Goal: Task Accomplishment & Management: Manage account settings

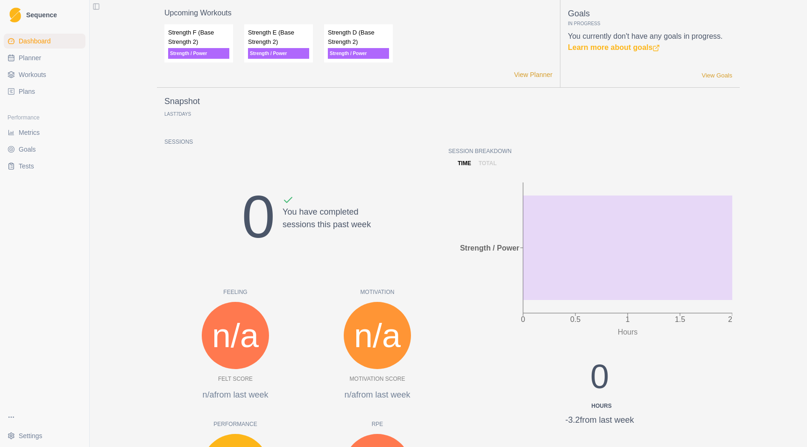
click at [34, 61] on span "Planner" at bounding box center [30, 57] width 22 height 9
select select "month"
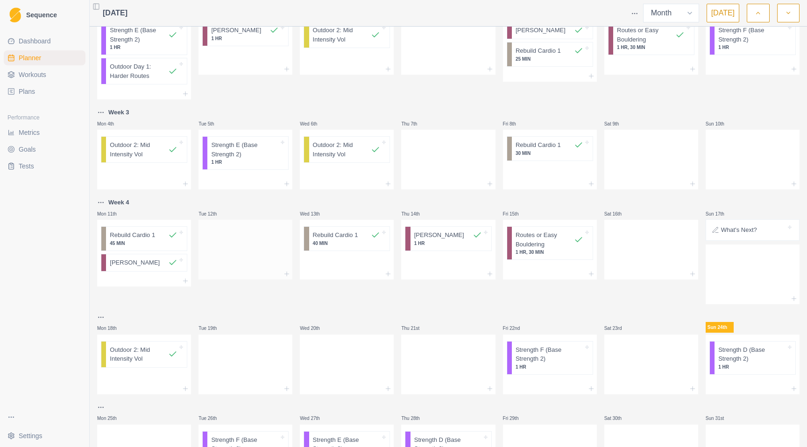
scroll to position [102, 0]
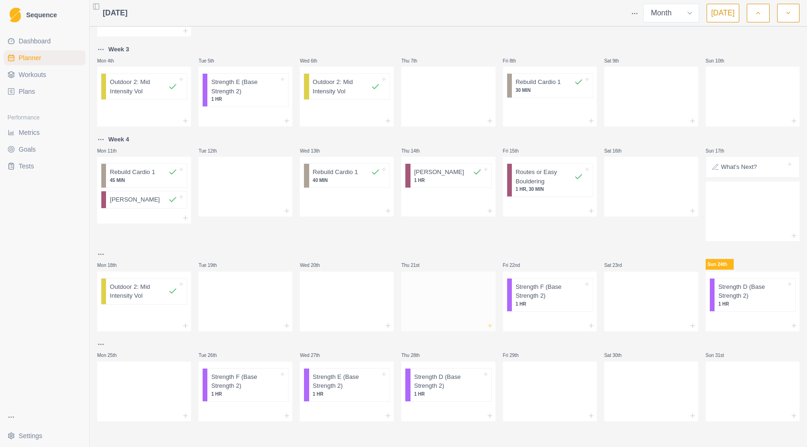
click at [487, 326] on line at bounding box center [489, 326] width 4 height 0
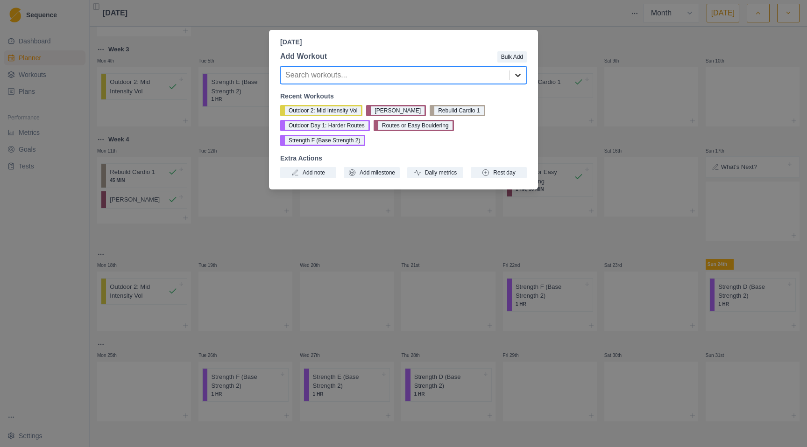
click at [521, 75] on icon at bounding box center [517, 74] width 9 height 9
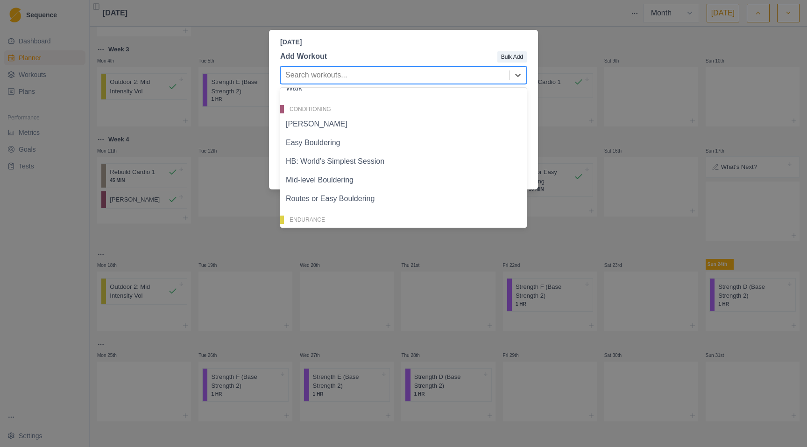
scroll to position [145, 0]
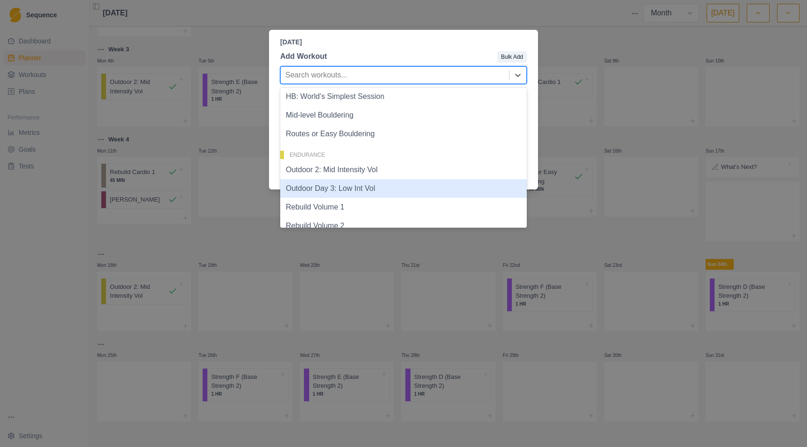
click at [413, 189] on div "Outdoor Day 3: Low Int Vol" at bounding box center [403, 188] width 246 height 19
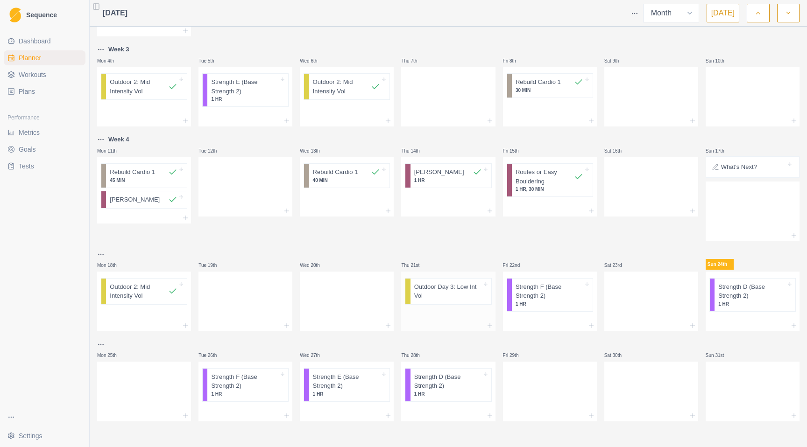
click at [438, 290] on p "Outdoor Day 3: Low Int Vol" at bounding box center [448, 291] width 68 height 18
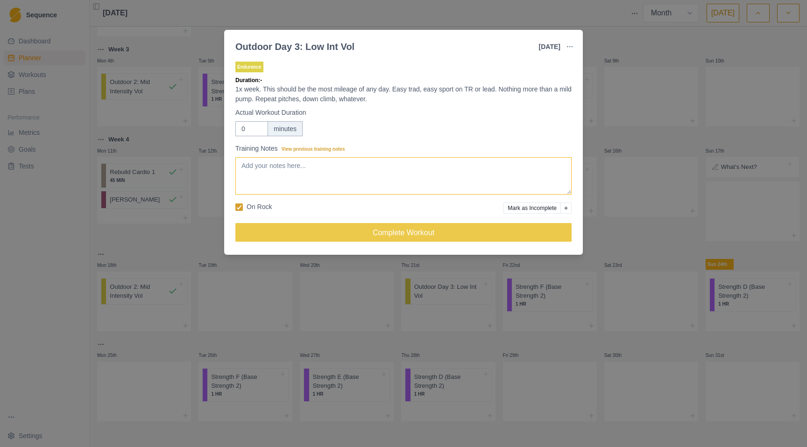
click at [287, 175] on textarea "Training Notes View previous training notes" at bounding box center [403, 175] width 336 height 37
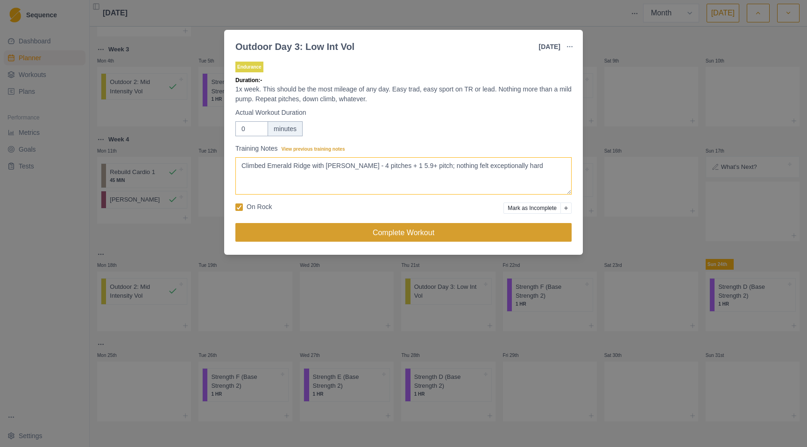
type textarea "Climbed Emerald Ridge with [PERSON_NAME] - 4 pitches + 1 5.9+ pitch; nothing fe…"
click at [414, 231] on button "Complete Workout" at bounding box center [403, 232] width 336 height 19
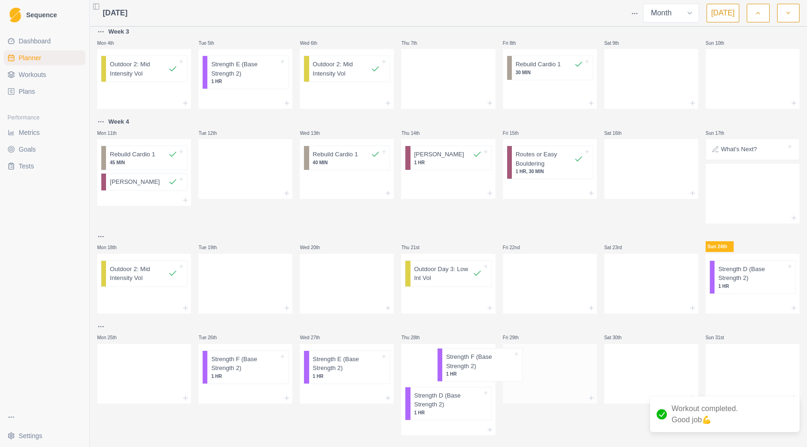
scroll to position [102, 0]
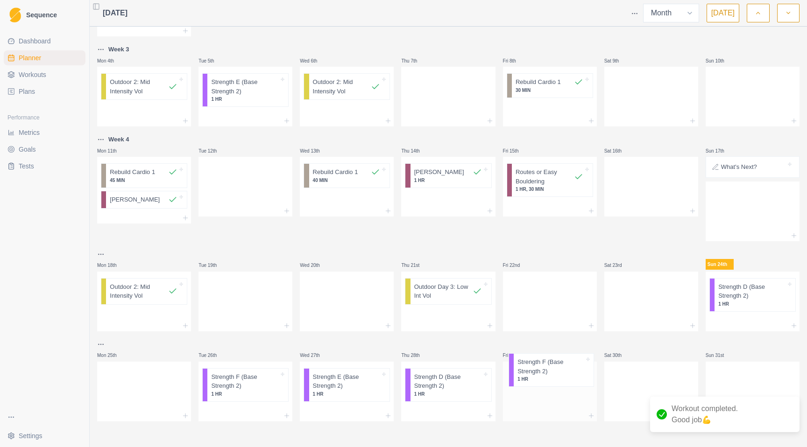
drag, startPoint x: 541, startPoint y: 297, endPoint x: 549, endPoint y: 373, distance: 76.5
click at [549, 373] on div "Week 2 Mon 28th Strength E (Base Strength 2) 1 HR Outdoor Day 1: Harder Routes …" at bounding box center [448, 175] width 702 height 492
click at [587, 325] on icon at bounding box center [590, 325] width 7 height 7
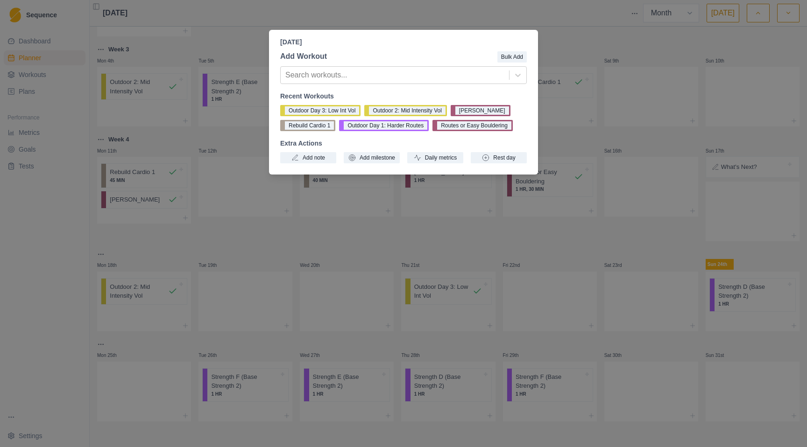
click at [41, 210] on div "[DATE] Add Workout Bulk Add Search workouts... Recent Workouts Outdoor Day 3: L…" at bounding box center [403, 223] width 807 height 447
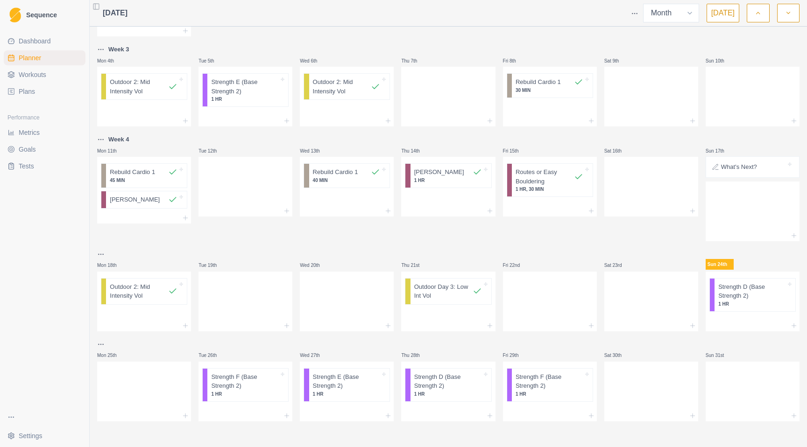
click at [35, 71] on span "Workouts" at bounding box center [33, 74] width 28 height 9
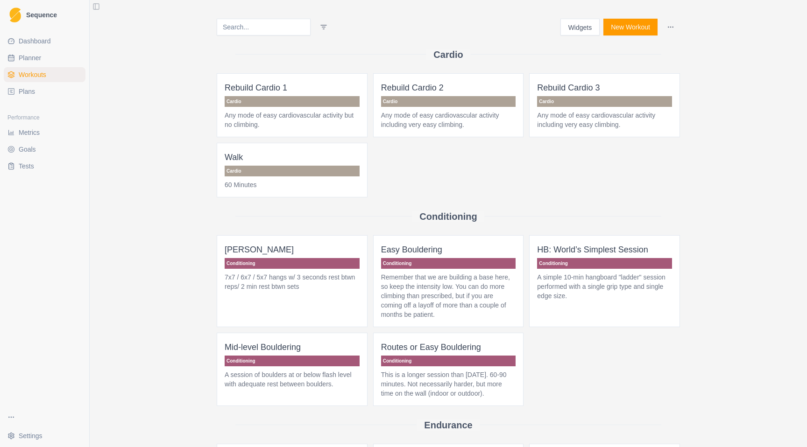
click at [13, 93] on icon at bounding box center [10, 91] width 7 height 7
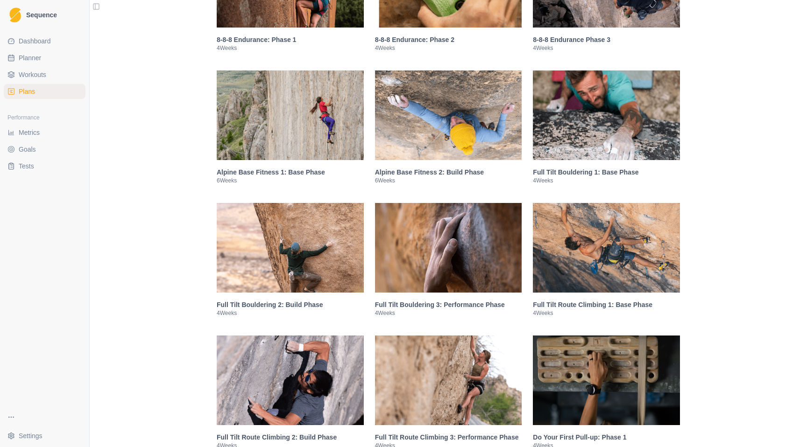
scroll to position [684, 0]
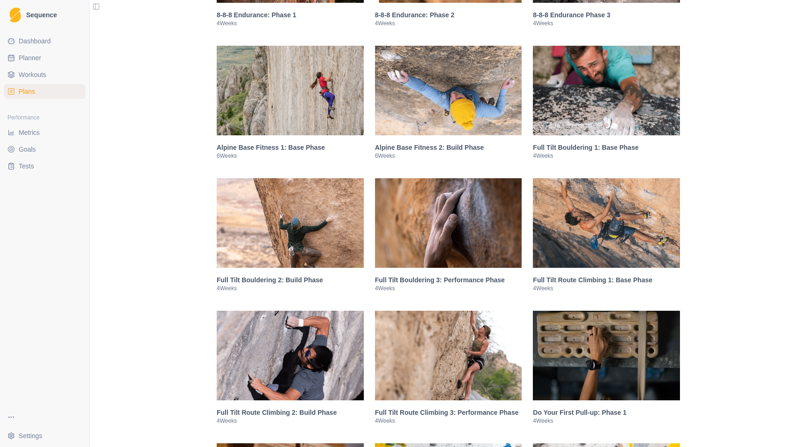
click at [615, 236] on img at bounding box center [606, 223] width 147 height 90
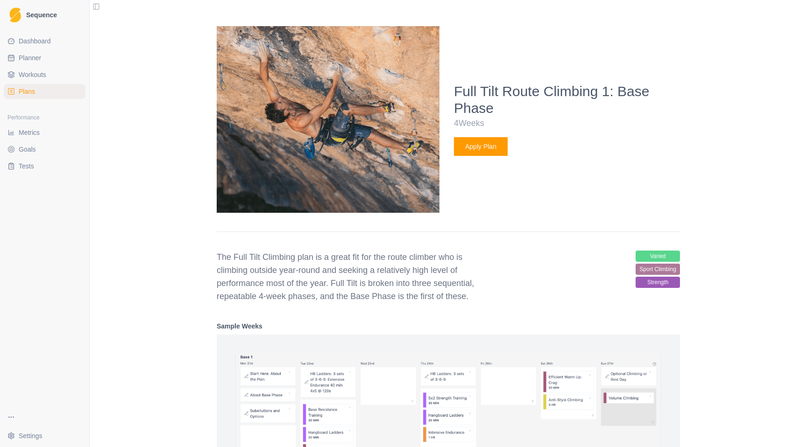
scroll to position [821, 0]
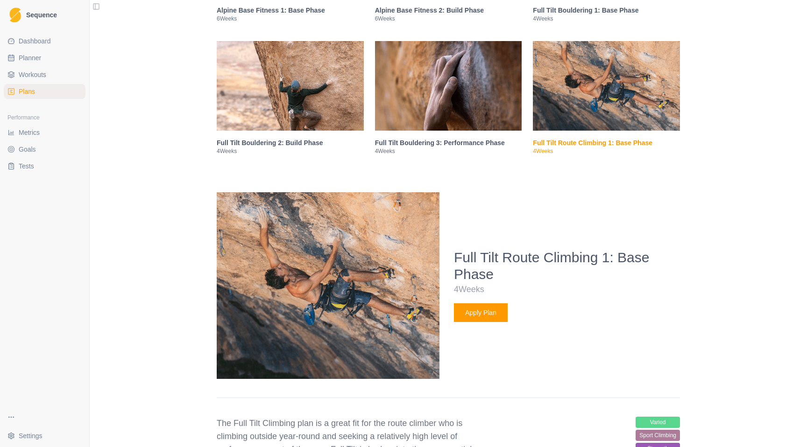
click at [498, 311] on button "Apply Plan" at bounding box center [481, 312] width 54 height 19
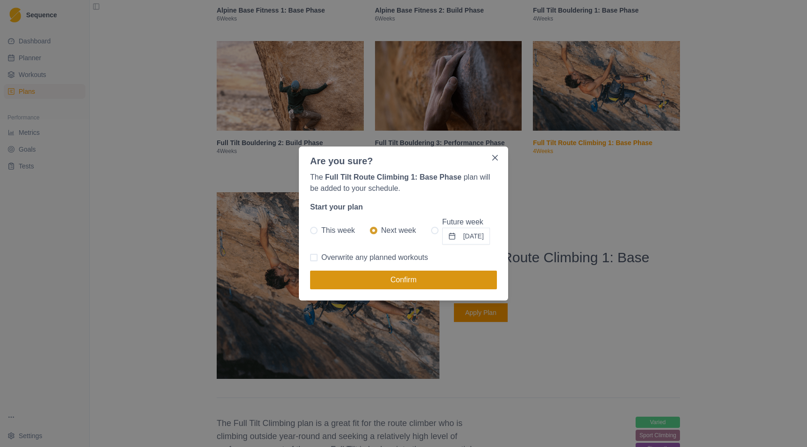
click at [432, 278] on button "Confirm" at bounding box center [403, 280] width 187 height 19
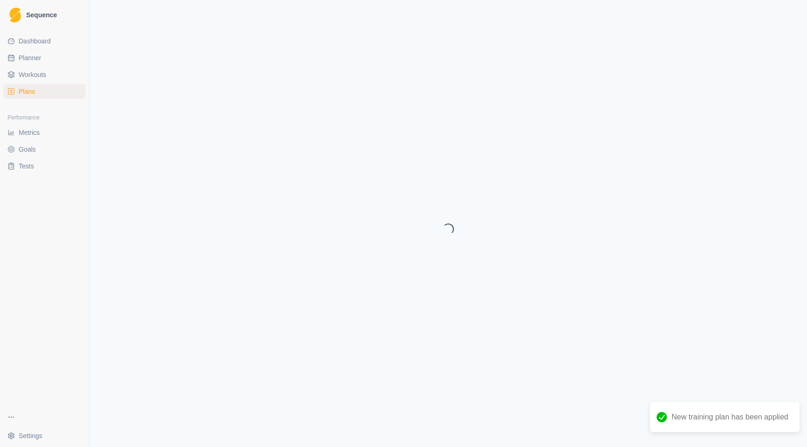
select select "month"
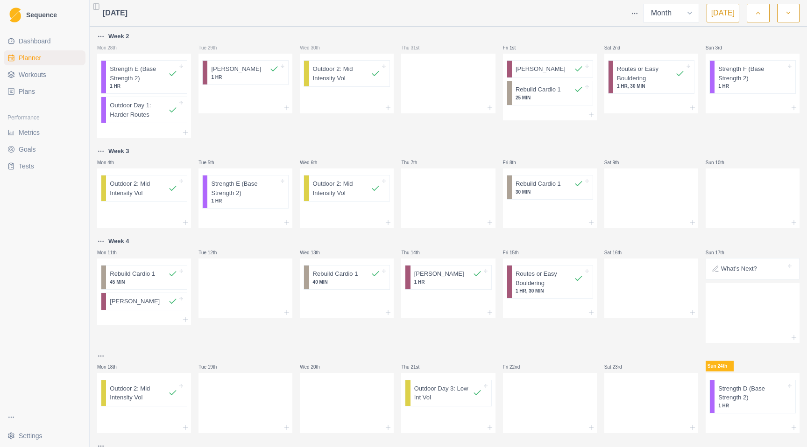
click at [790, 16] on icon "button" at bounding box center [788, 12] width 7 height 9
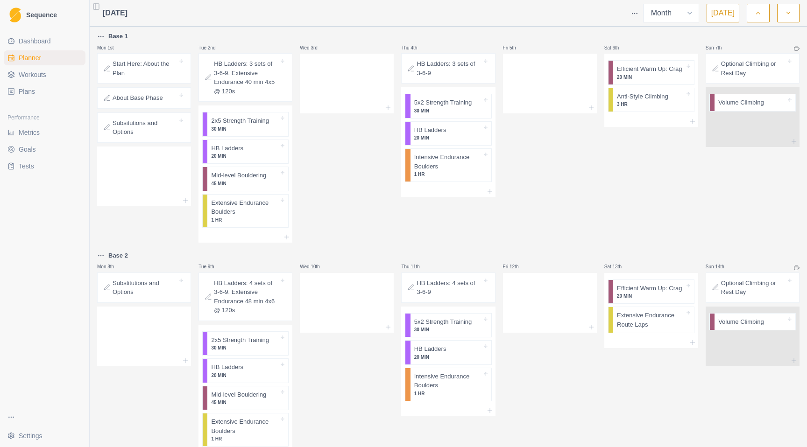
click at [242, 84] on p "HB Ladders: 3 sets of 3-6-9. Extensive Endurance 40 min 4x5 @ 120s" at bounding box center [246, 77] width 65 height 36
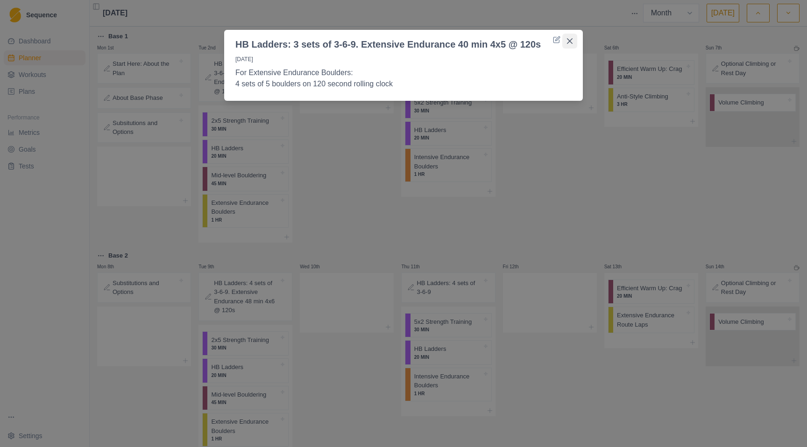
click at [569, 42] on icon "Close" at bounding box center [570, 41] width 6 height 6
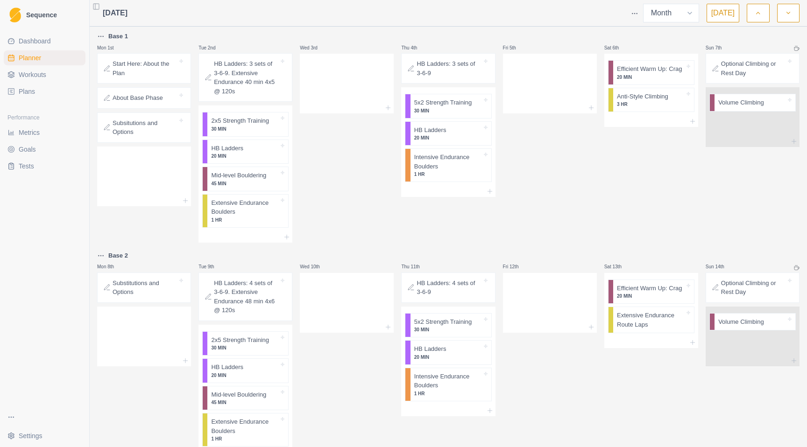
click at [246, 124] on p "2x5 Strength Training" at bounding box center [240, 120] width 58 height 9
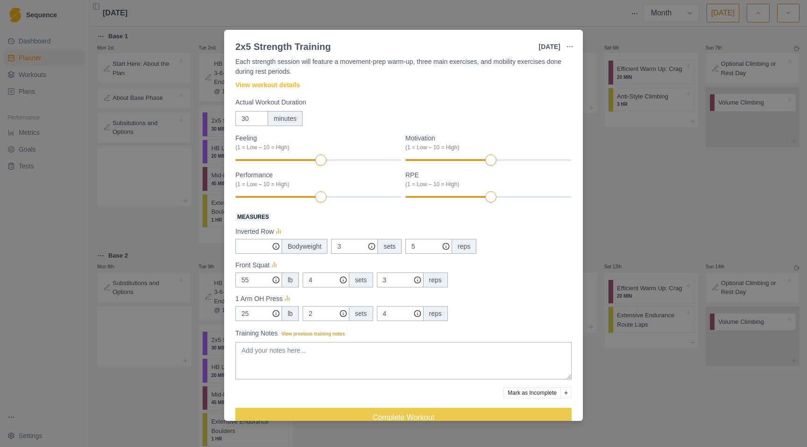
scroll to position [46, 0]
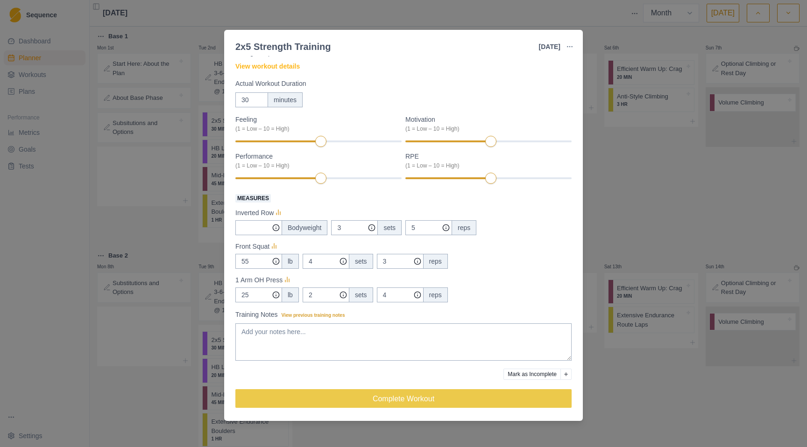
click at [635, 203] on div "2x5 Strength Training [DATE] Link To Goal View Workout Metrics Edit Original Wo…" at bounding box center [403, 223] width 807 height 447
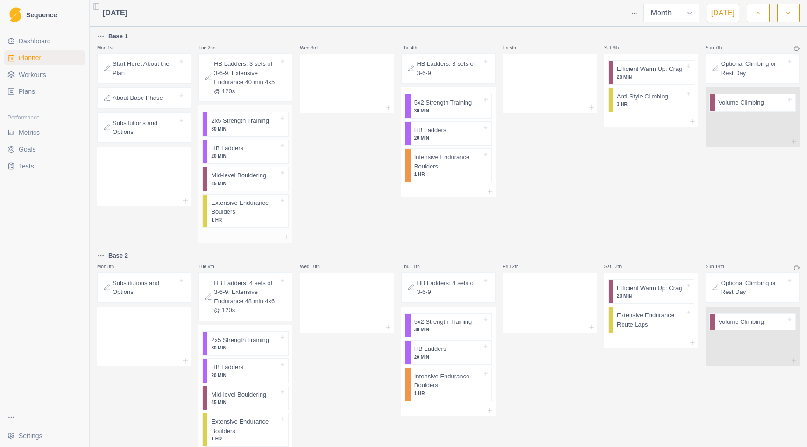
click at [246, 183] on p "45 MIN" at bounding box center [245, 183] width 68 height 7
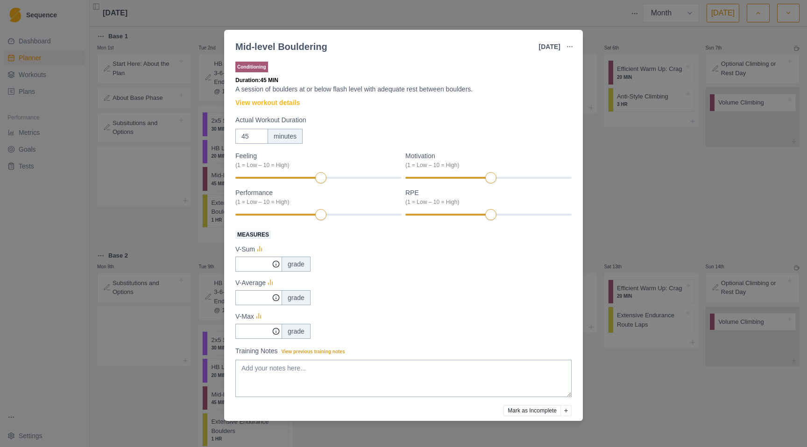
click at [652, 214] on div "Mid-level Bouldering [DATE] Link To Goal View Workout Metrics Edit Original Wor…" at bounding box center [403, 223] width 807 height 447
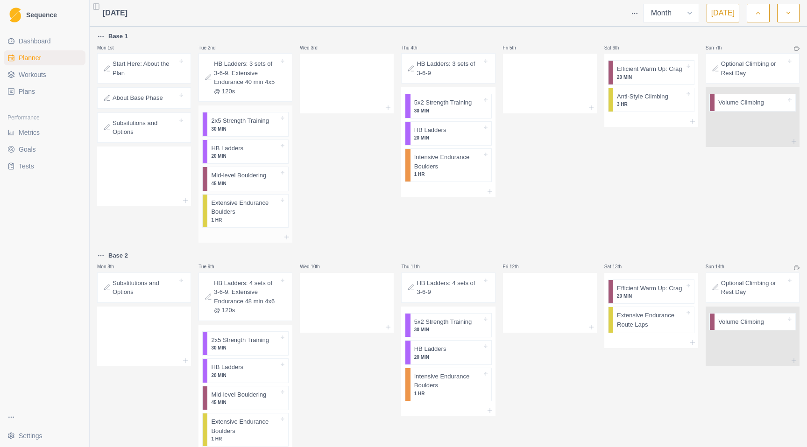
click at [248, 218] on p "1 HR" at bounding box center [245, 220] width 68 height 7
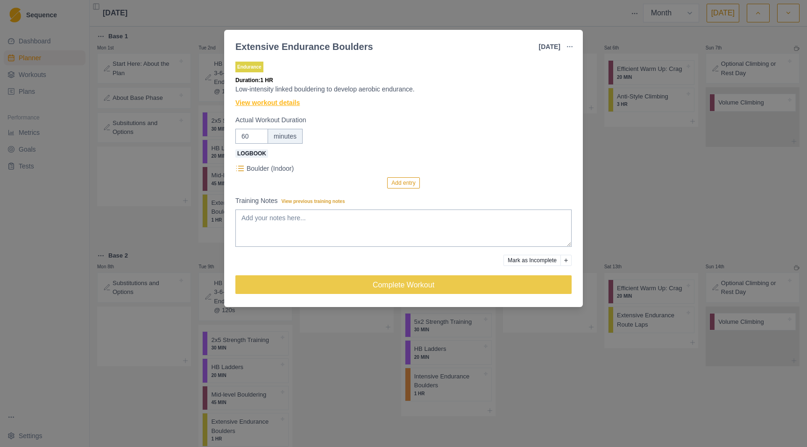
click at [268, 101] on link "View workout details" at bounding box center [267, 103] width 64 height 10
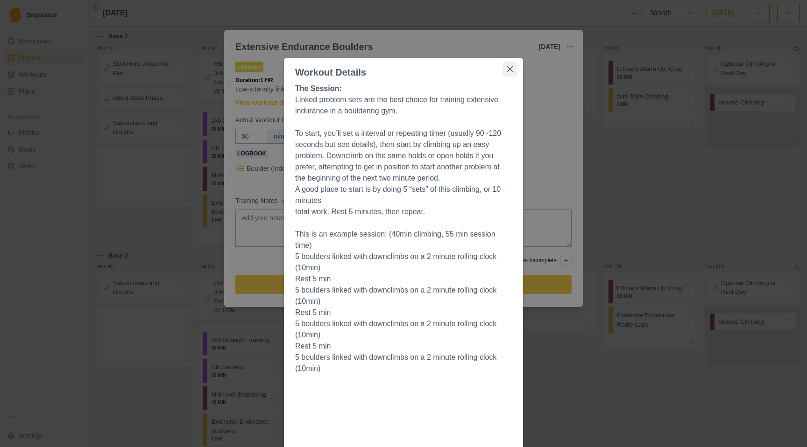
click at [506, 65] on button "Close" at bounding box center [509, 69] width 15 height 15
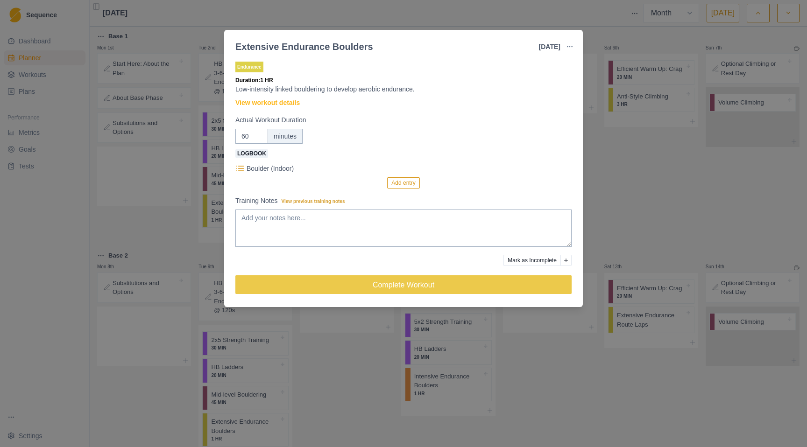
click at [638, 149] on div "Extensive Endurance Boulders [DATE] Link To Goal View Workout Metrics Edit Orig…" at bounding box center [403, 223] width 807 height 447
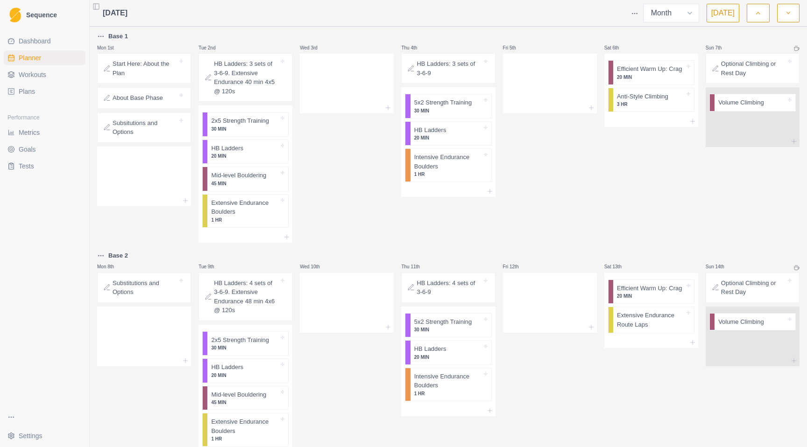
click at [439, 69] on p "HB Ladders: 3 sets of 3-6-9" at bounding box center [448, 68] width 65 height 18
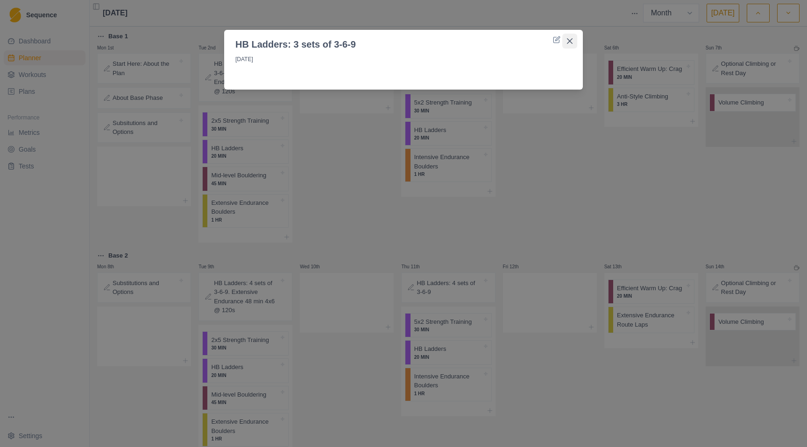
click at [566, 38] on button "Close" at bounding box center [569, 41] width 15 height 15
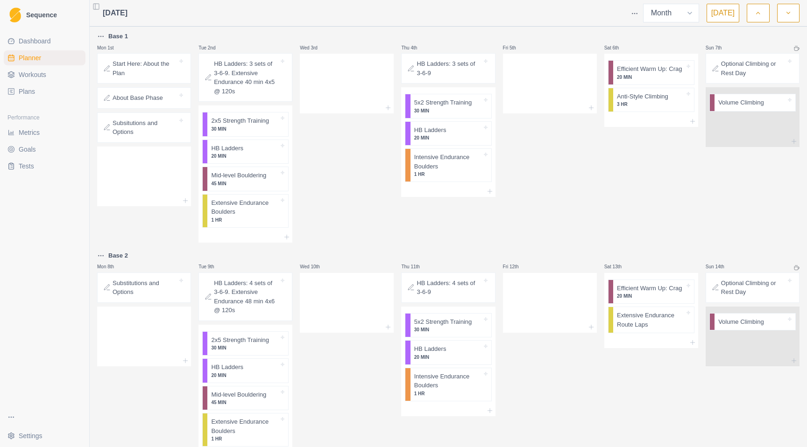
click at [410, 69] on icon at bounding box center [410, 68] width 7 height 7
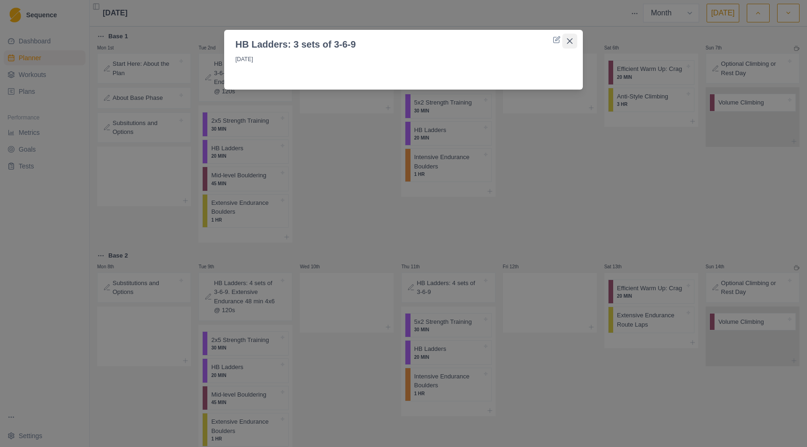
click at [570, 40] on icon "Close" at bounding box center [570, 41] width 6 height 6
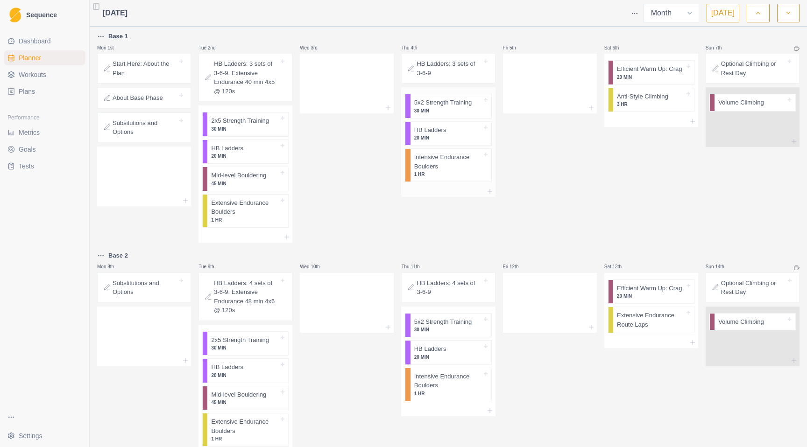
click at [446, 112] on p "30 MIN" at bounding box center [448, 110] width 68 height 7
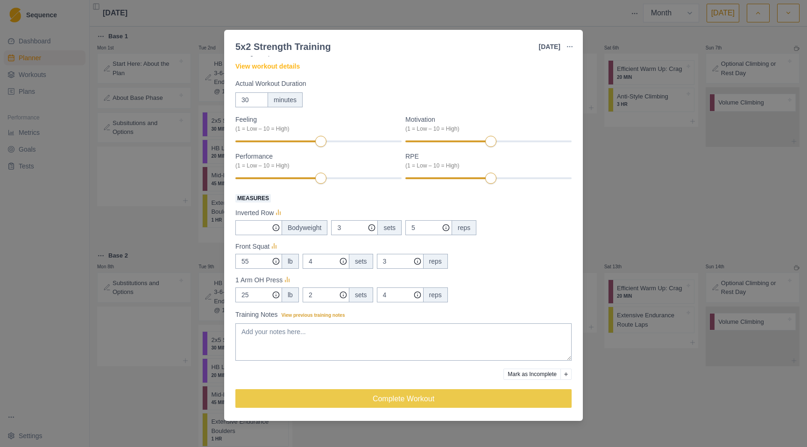
click at [646, 202] on div "5x2 Strength Training [DATE] Link To Goal View Workout Metrics Edit Original Wo…" at bounding box center [403, 223] width 807 height 447
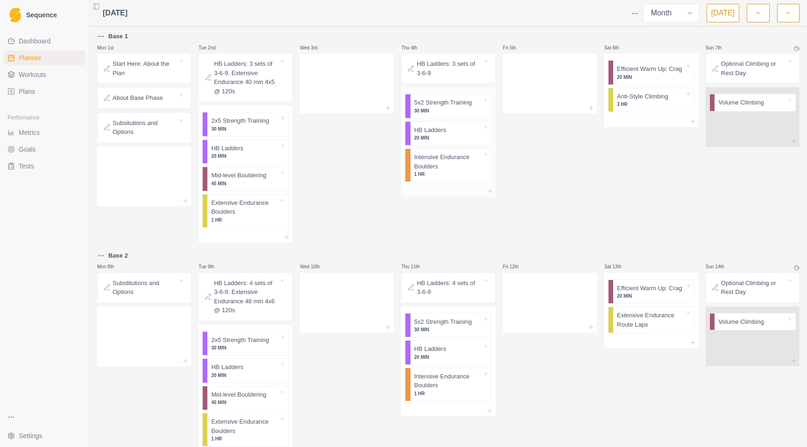
click at [445, 173] on p "1 HR" at bounding box center [448, 174] width 68 height 7
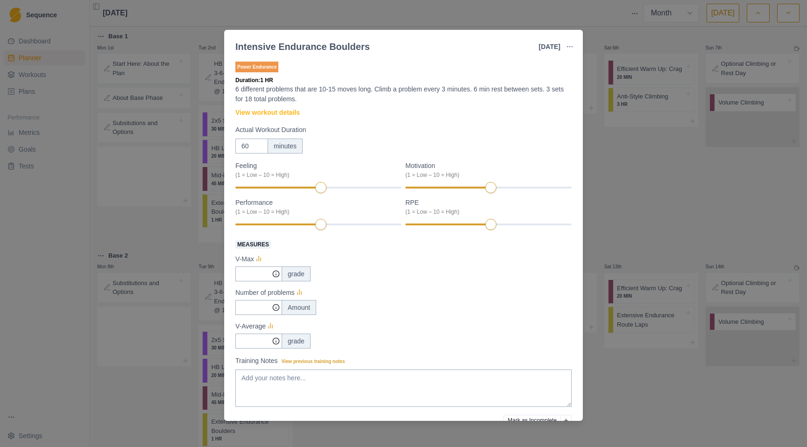
click at [652, 179] on div "Intensive Endurance Boulders [DATE] Link To Goal View Workout Metrics Edit Orig…" at bounding box center [403, 223] width 807 height 447
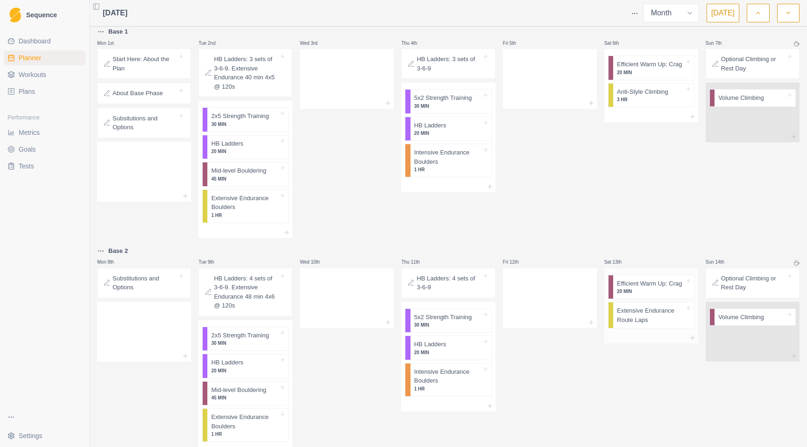
scroll to position [0, 0]
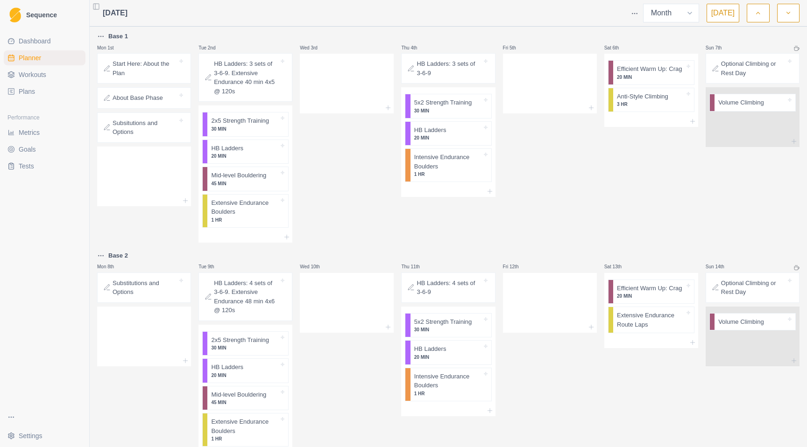
click at [764, 14] on button "button" at bounding box center [757, 13] width 22 height 19
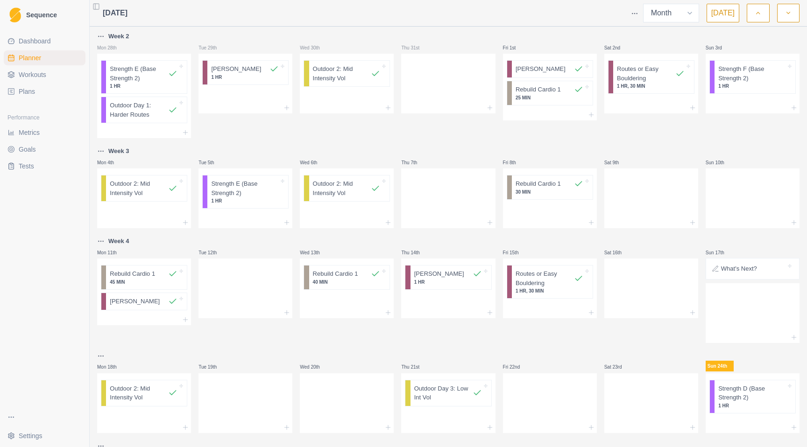
drag, startPoint x: 787, startPoint y: 7, endPoint x: 773, endPoint y: 20, distance: 18.2
click at [787, 7] on button "button" at bounding box center [788, 13] width 22 height 19
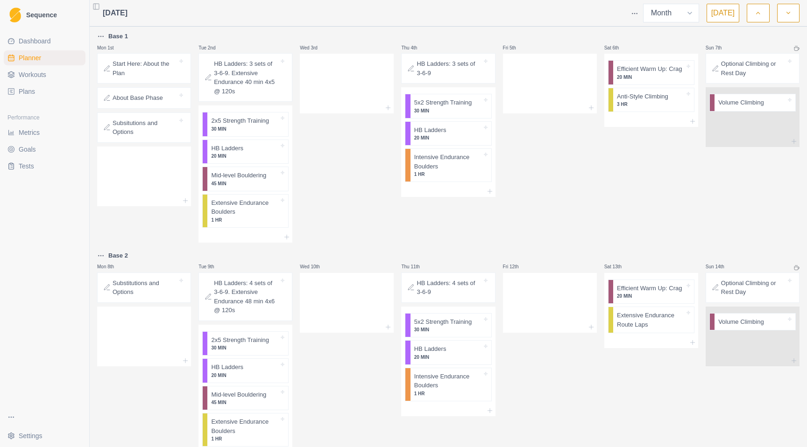
click at [153, 70] on p "Start Here: About the Plan" at bounding box center [144, 68] width 65 height 18
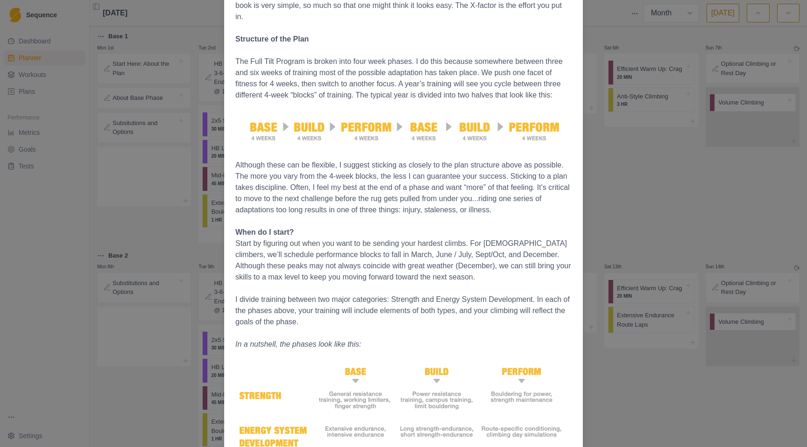
scroll to position [844, 0]
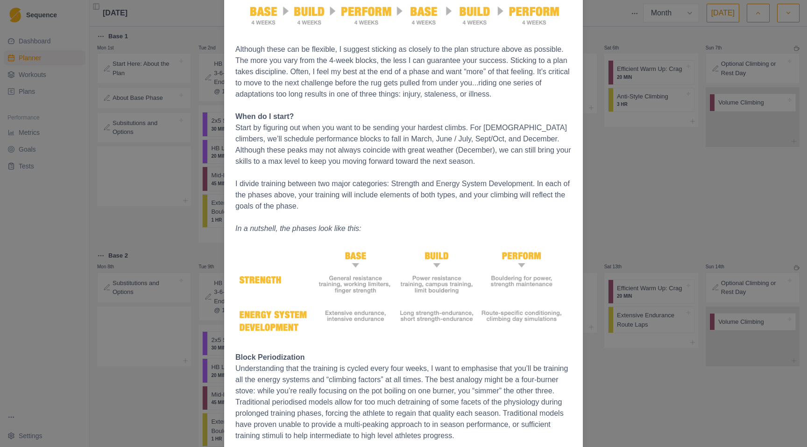
click at [651, 202] on div "Start Here: About the Plan [DATE] The Full Tilt Plan A Three phase program for …" at bounding box center [403, 223] width 807 height 447
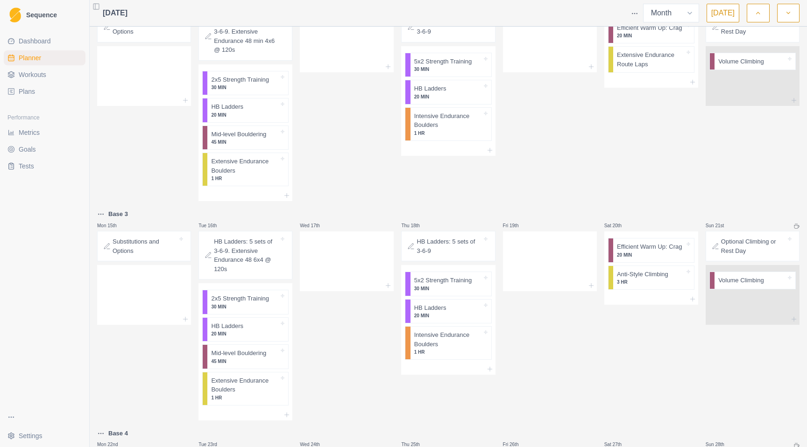
scroll to position [0, 0]
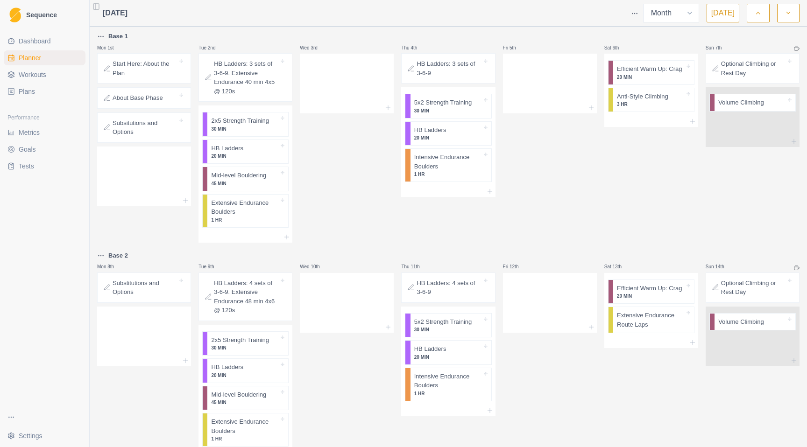
click at [787, 14] on polyline "button" at bounding box center [787, 13] width 3 height 2
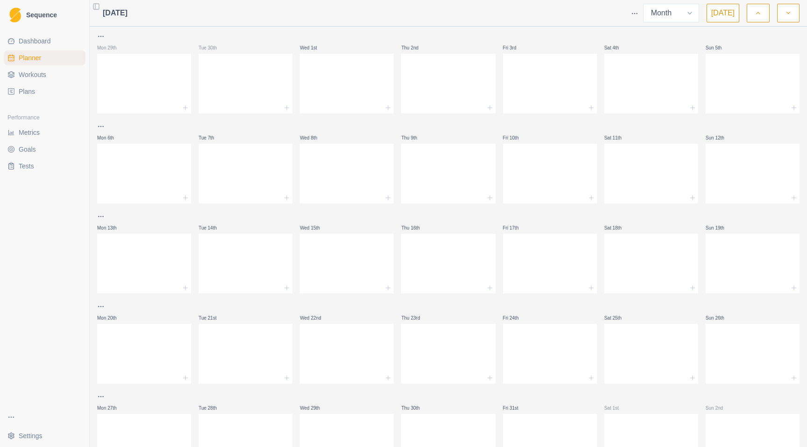
click at [754, 9] on icon "button" at bounding box center [757, 12] width 7 height 9
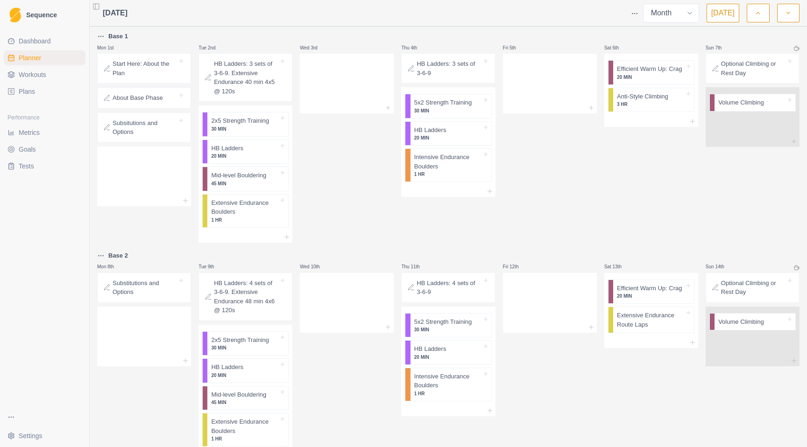
click at [752, 17] on button "button" at bounding box center [757, 13] width 22 height 19
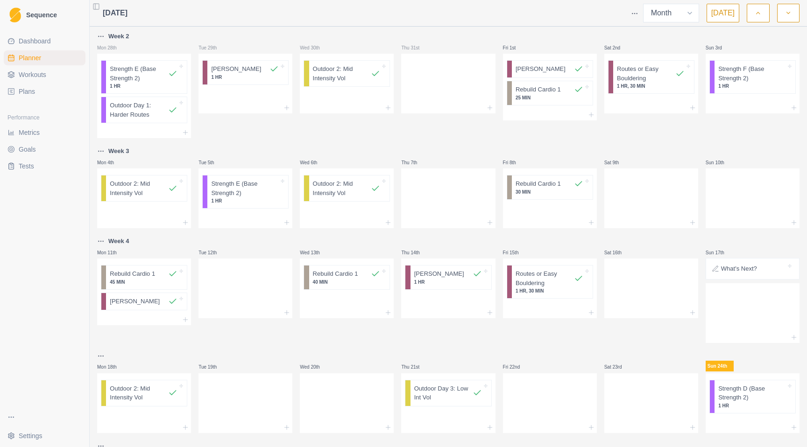
click at [35, 73] on span "Workouts" at bounding box center [33, 74] width 28 height 9
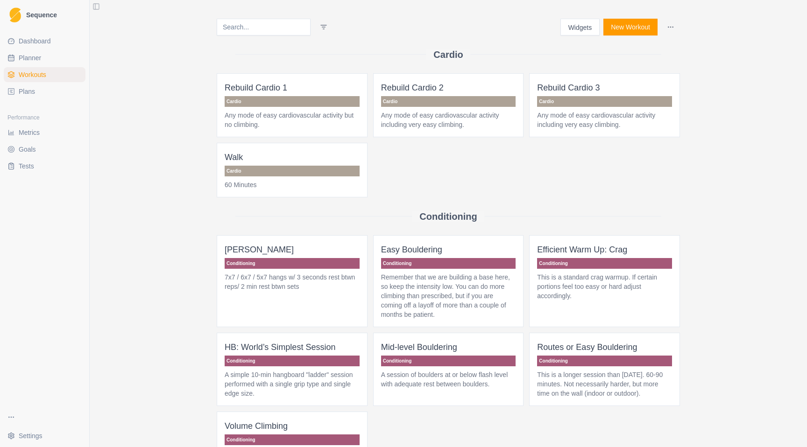
click at [44, 91] on link "Plans" at bounding box center [45, 91] width 82 height 15
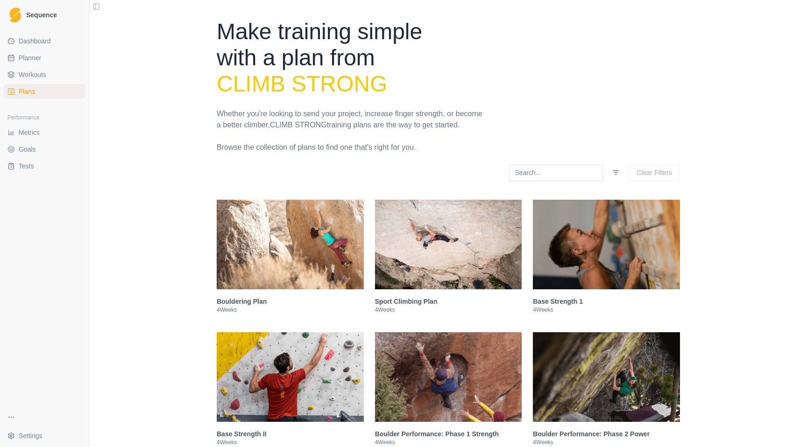
click at [35, 61] on span "Planner" at bounding box center [30, 57] width 22 height 9
select select "month"
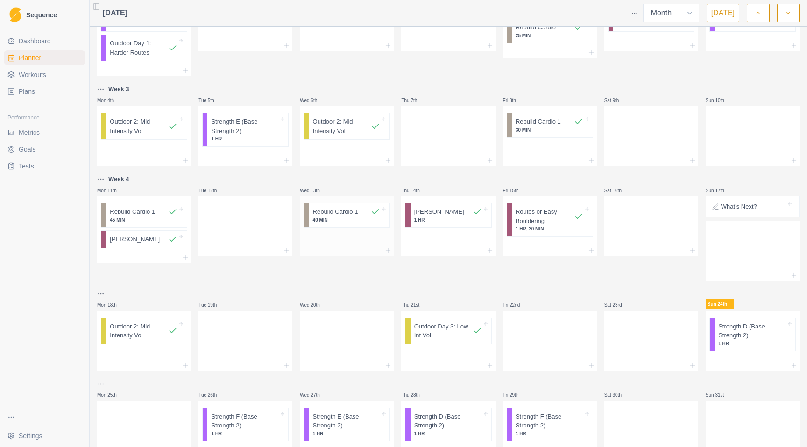
scroll to position [102, 0]
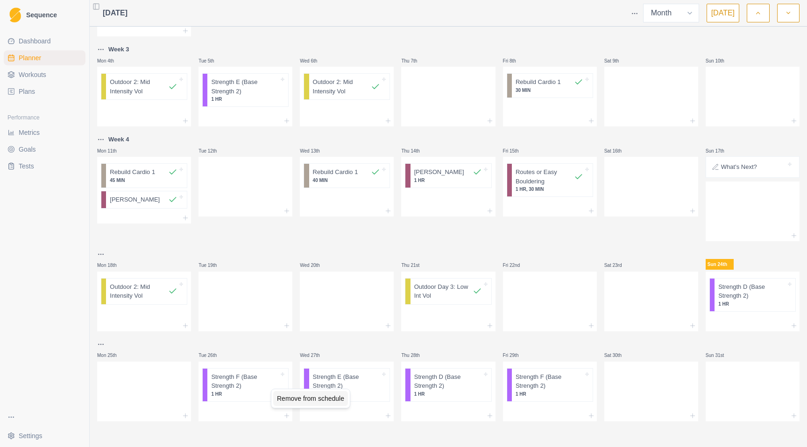
click at [291, 400] on div "Remove from schedule" at bounding box center [310, 398] width 75 height 15
click at [351, 395] on div "Remove from schedule" at bounding box center [365, 392] width 75 height 15
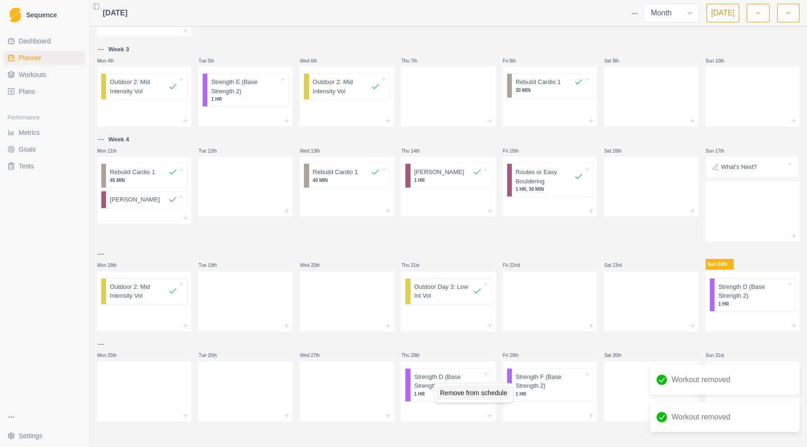
drag, startPoint x: 442, startPoint y: 393, endPoint x: 484, endPoint y: 390, distance: 42.1
click at [442, 392] on div "Remove from schedule" at bounding box center [473, 393] width 75 height 15
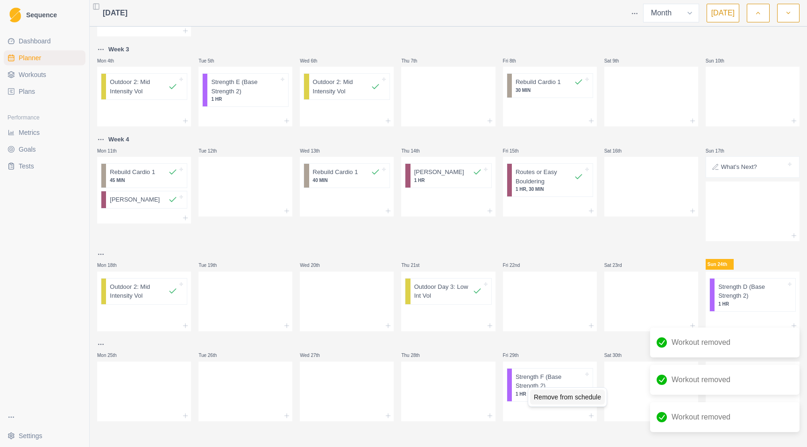
click at [549, 400] on div "Remove from schedule" at bounding box center [567, 397] width 75 height 15
click at [711, 299] on div "Remove from schedule" at bounding box center [682, 297] width 75 height 15
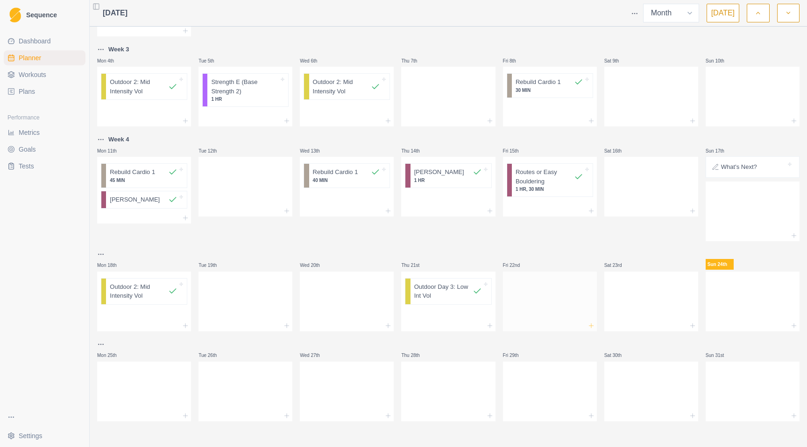
click at [587, 323] on icon at bounding box center [590, 325] width 7 height 7
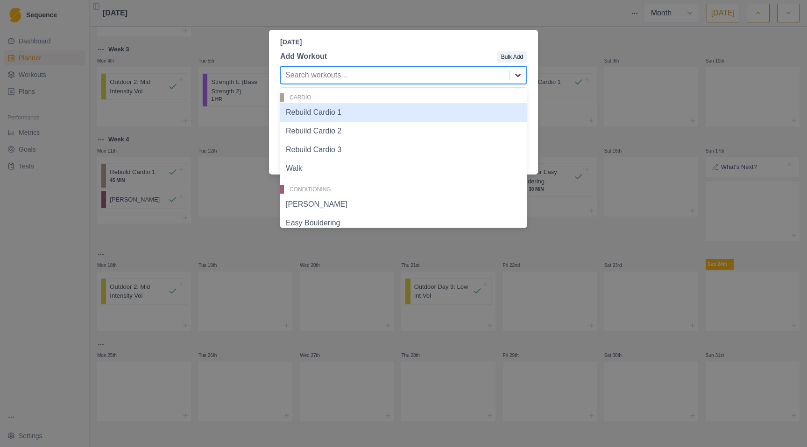
click at [515, 78] on icon at bounding box center [517, 74] width 9 height 9
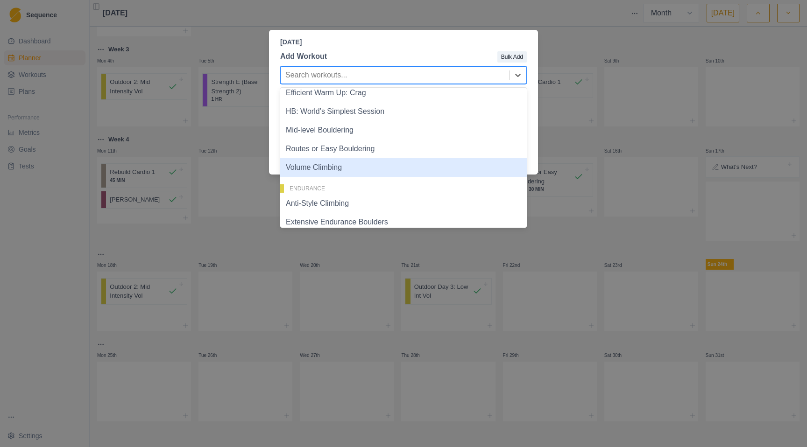
scroll to position [168, 0]
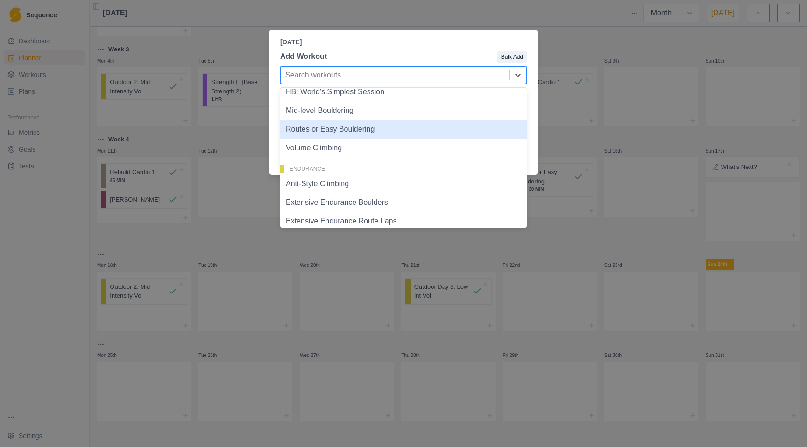
click at [387, 127] on div "Routes or Easy Bouldering" at bounding box center [403, 129] width 246 height 19
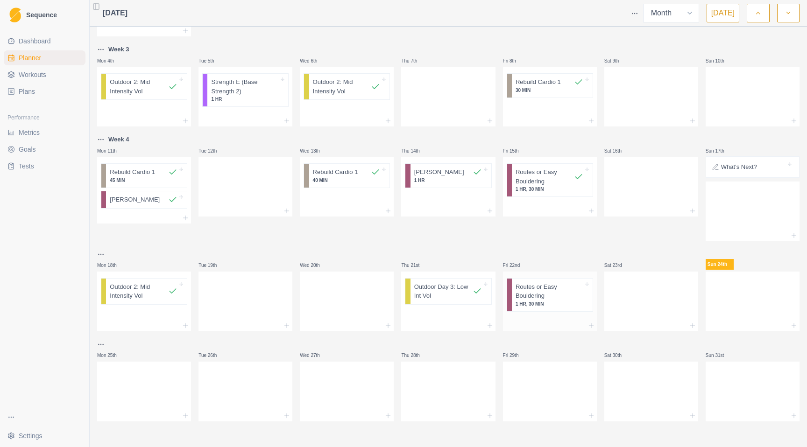
click at [537, 296] on p "Routes or Easy Bouldering" at bounding box center [549, 291] width 68 height 18
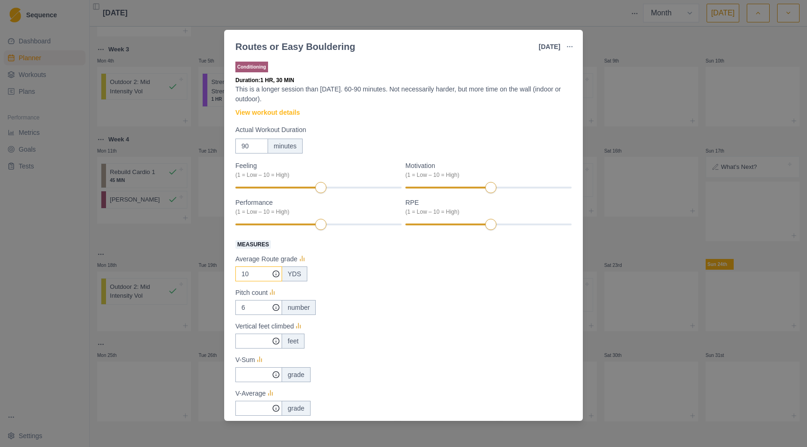
drag, startPoint x: 255, startPoint y: 276, endPoint x: 239, endPoint y: 274, distance: 16.4
click at [239, 274] on input "10" at bounding box center [258, 274] width 47 height 15
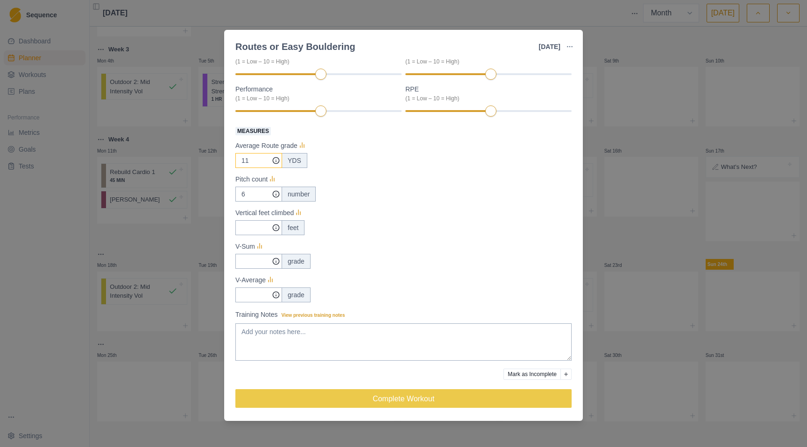
scroll to position [113, 0]
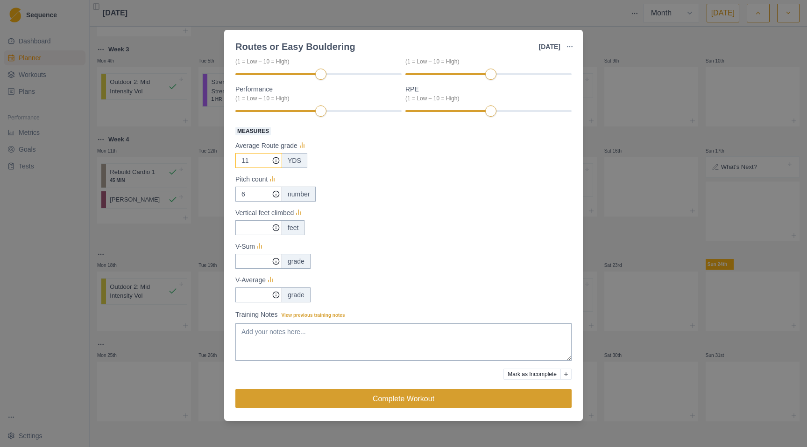
type input "11"
click at [417, 395] on button "Complete Workout" at bounding box center [403, 398] width 336 height 19
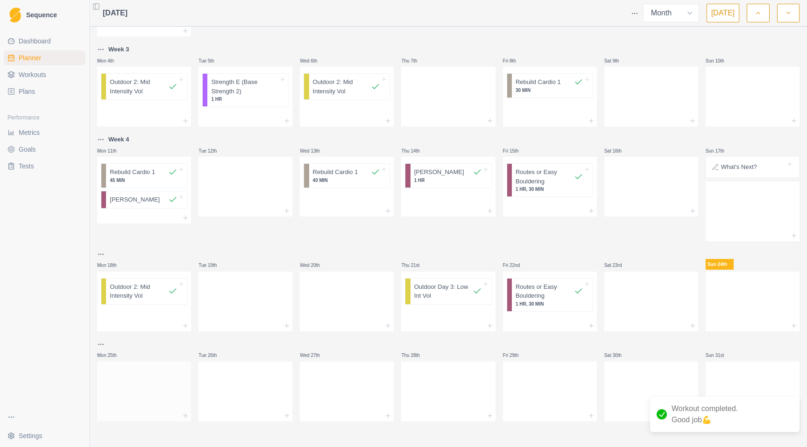
click at [146, 380] on div at bounding box center [144, 389] width 94 height 41
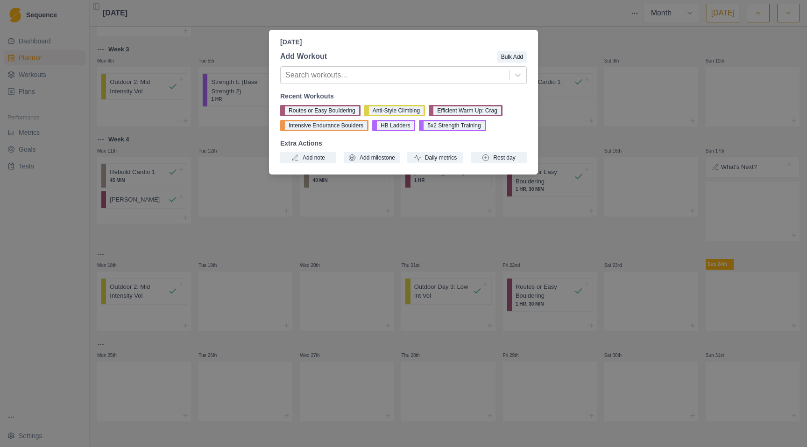
click at [65, 140] on div "[DATE] Add Workout Bulk Add Search workouts... Recent Workouts Routes or Easy B…" at bounding box center [403, 223] width 807 height 447
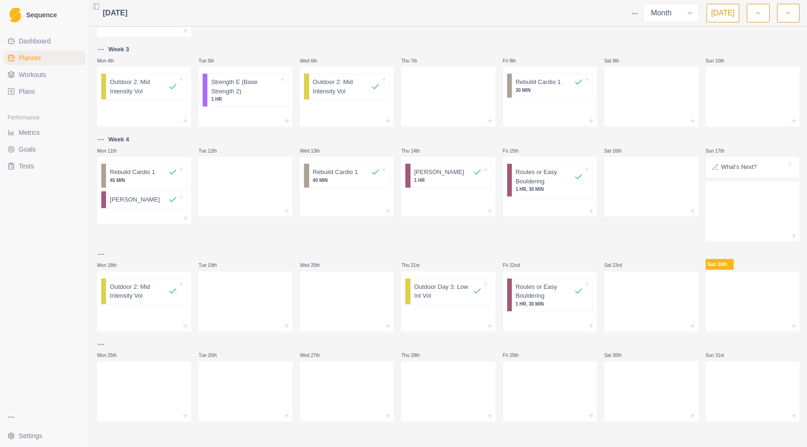
click at [794, 16] on button "button" at bounding box center [788, 13] width 22 height 19
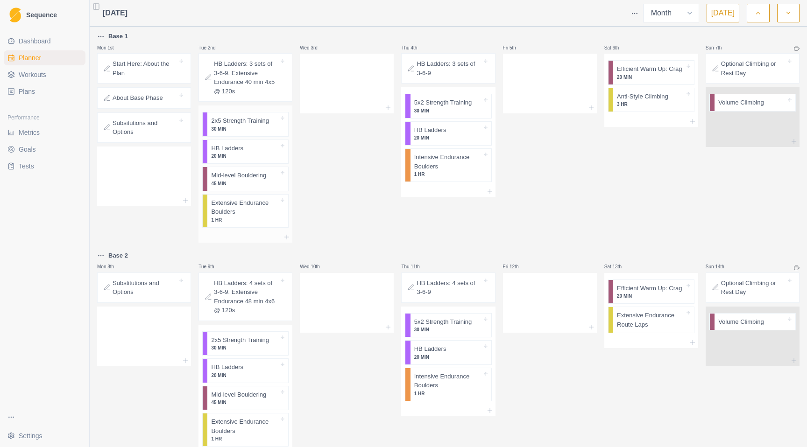
scroll to position [0, 0]
click at [303, 166] on div "Wed 3rd" at bounding box center [347, 137] width 94 height 212
click at [116, 35] on p "Base 1" at bounding box center [118, 36] width 20 height 9
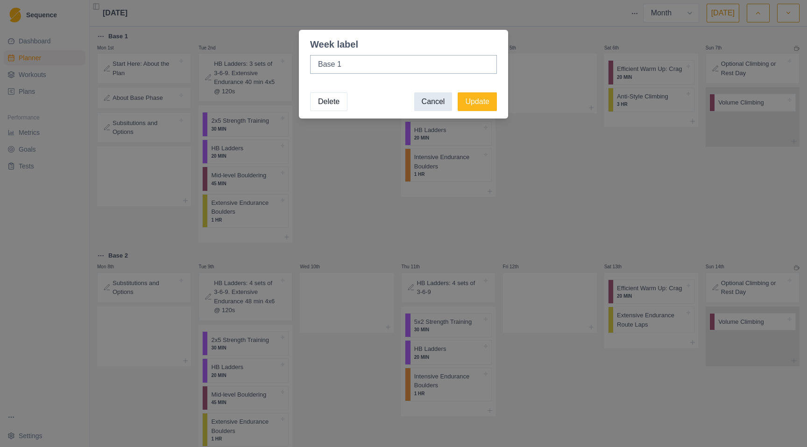
click at [432, 102] on button "Cancel" at bounding box center [433, 101] width 38 height 19
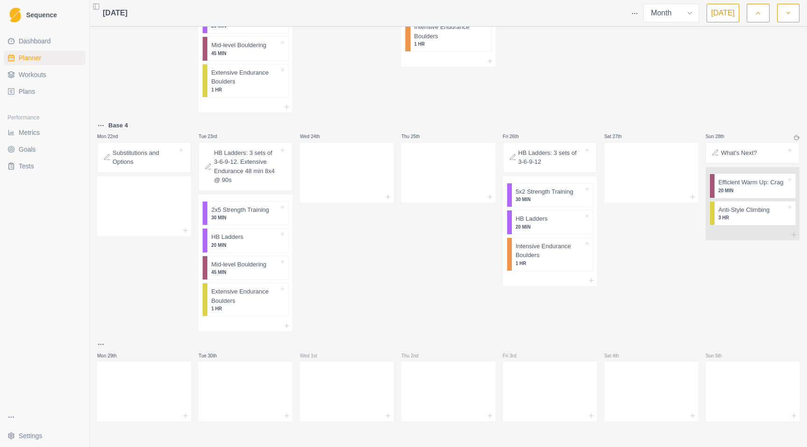
scroll to position [569, 0]
click at [183, 416] on icon at bounding box center [185, 415] width 7 height 7
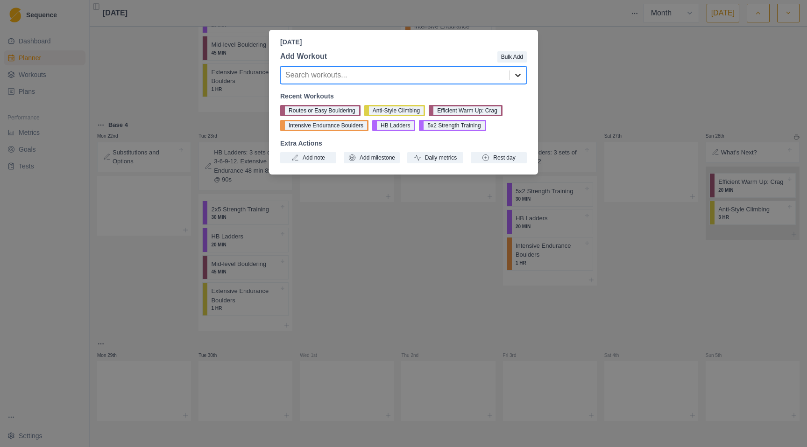
click at [518, 76] on icon at bounding box center [518, 75] width 6 height 3
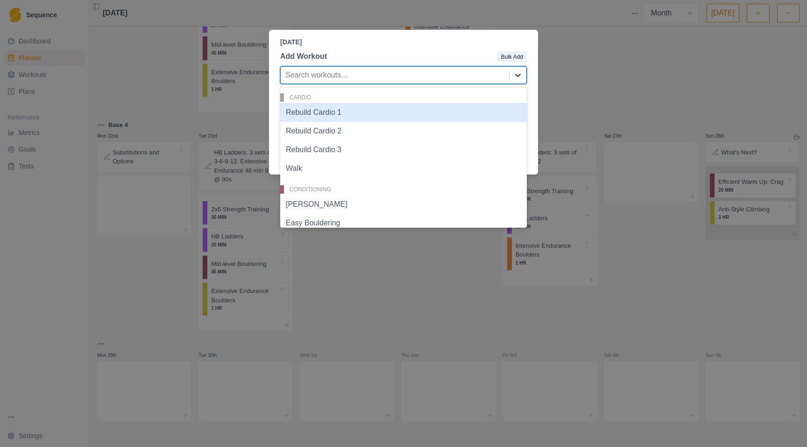
click at [518, 76] on icon at bounding box center [518, 75] width 6 height 3
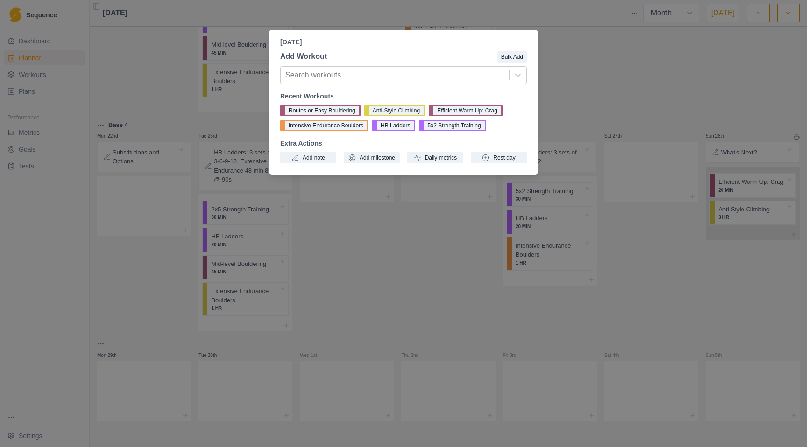
click at [28, 210] on div "[DATE] Add Workout Bulk Add Search workouts... Recent Workouts Routes or Easy B…" at bounding box center [403, 223] width 807 height 447
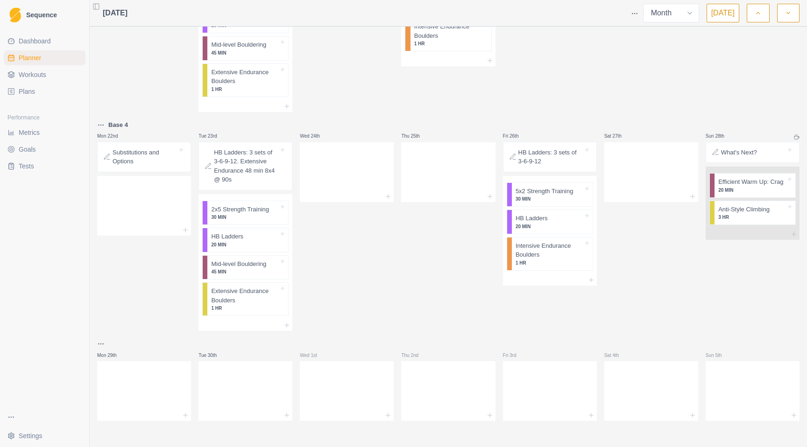
click at [30, 89] on span "Plans" at bounding box center [27, 91] width 16 height 9
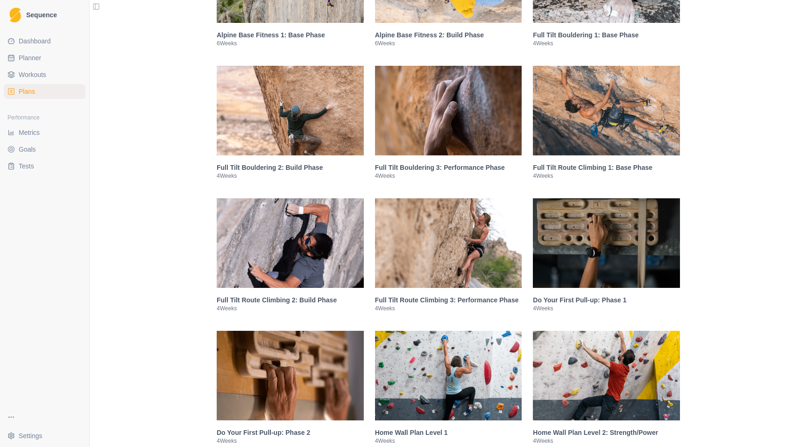
scroll to position [798, 0]
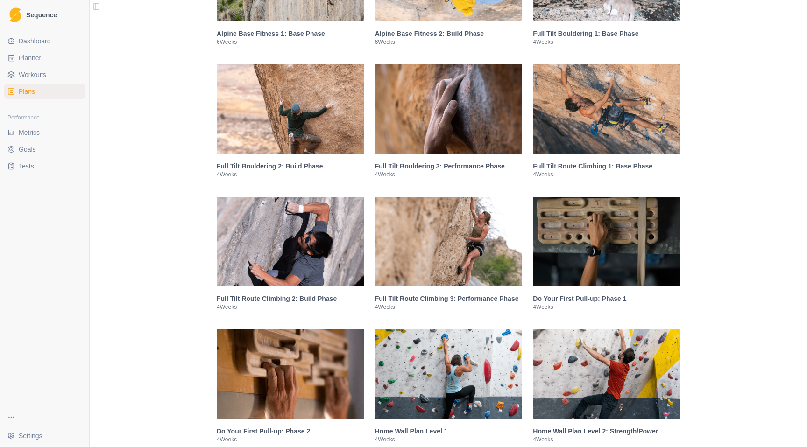
click at [276, 274] on img at bounding box center [290, 242] width 147 height 90
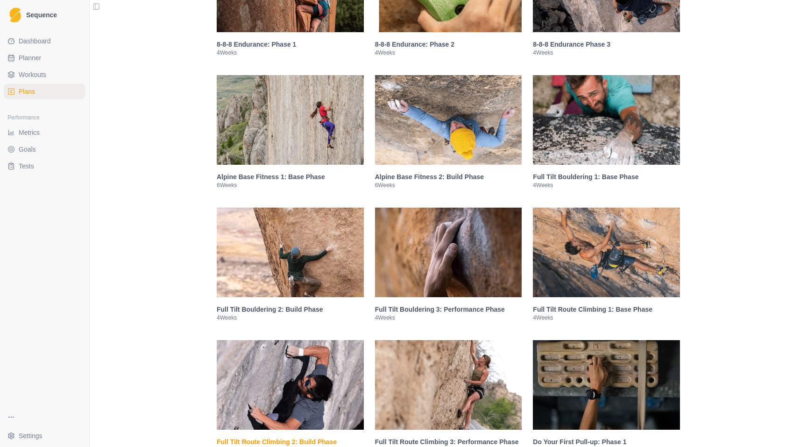
scroll to position [592, 0]
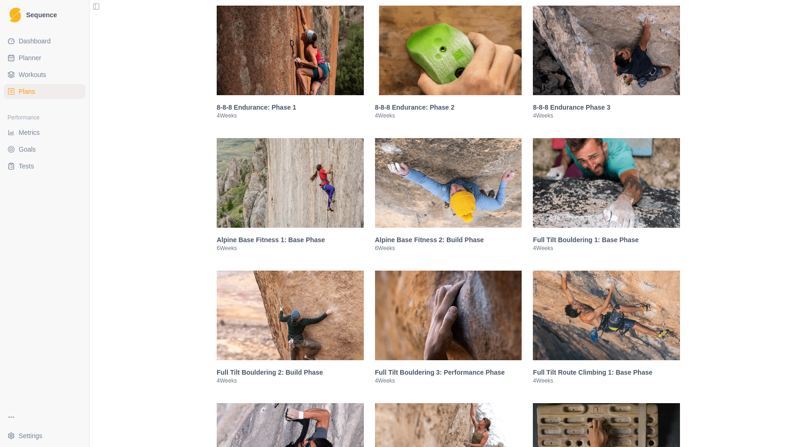
click at [44, 55] on link "Planner" at bounding box center [45, 57] width 82 height 15
select select "month"
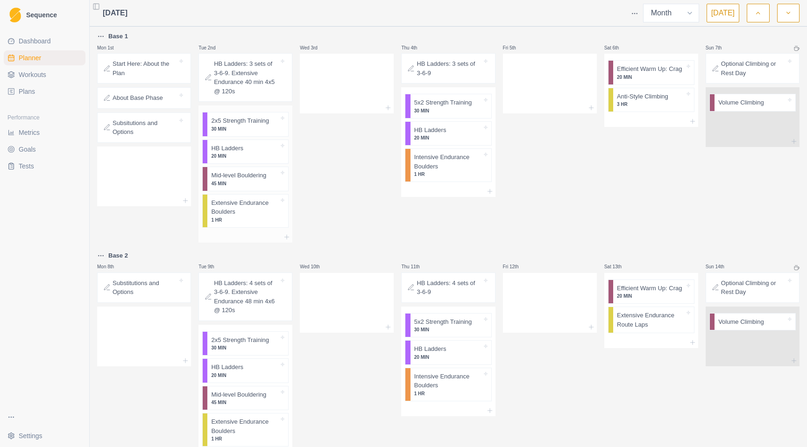
click at [252, 130] on p "30 MIN" at bounding box center [245, 129] width 68 height 7
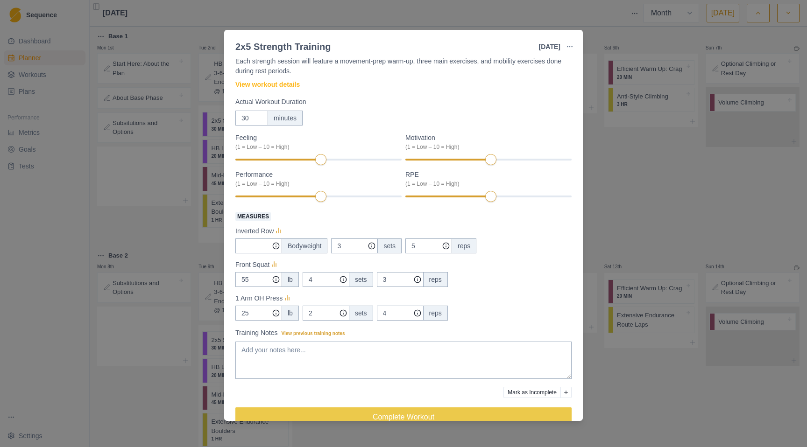
scroll to position [46, 0]
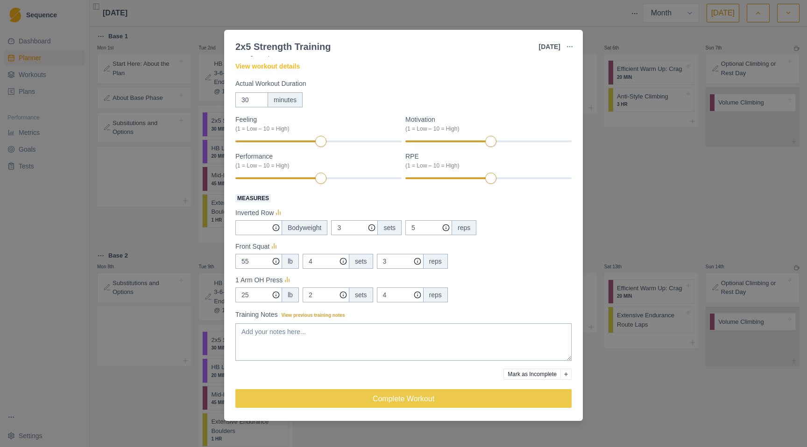
click at [651, 219] on div "2x5 Strength Training [DATE] Link To Goal View Workout Metrics Edit Original Wo…" at bounding box center [403, 223] width 807 height 447
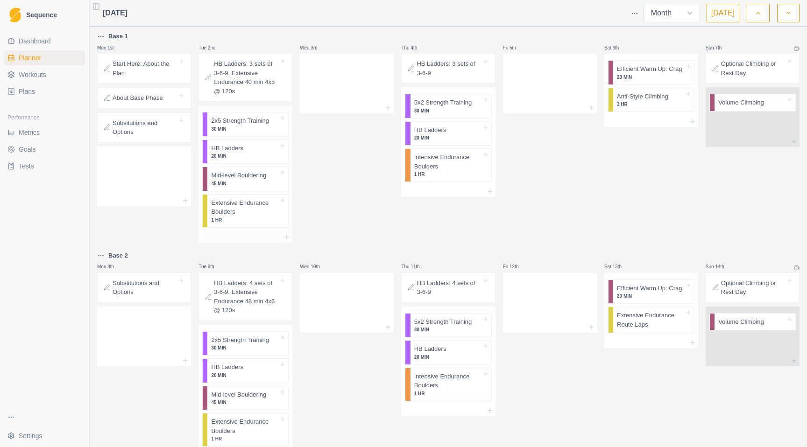
click at [222, 158] on p "20 MIN" at bounding box center [245, 156] width 68 height 7
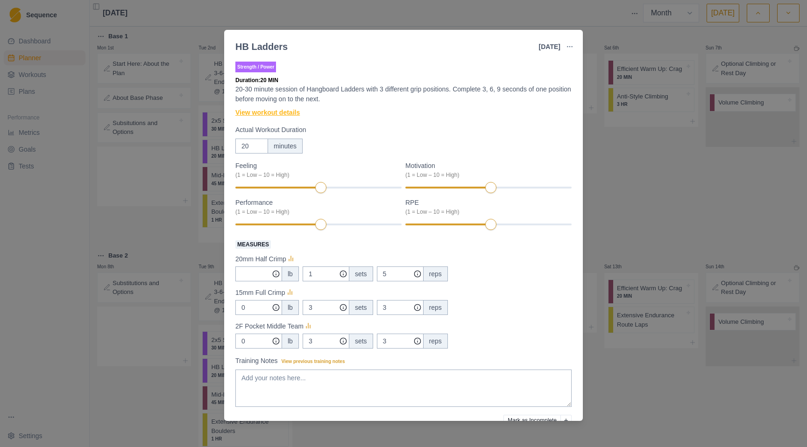
click at [280, 113] on link "View workout details" at bounding box center [267, 113] width 64 height 10
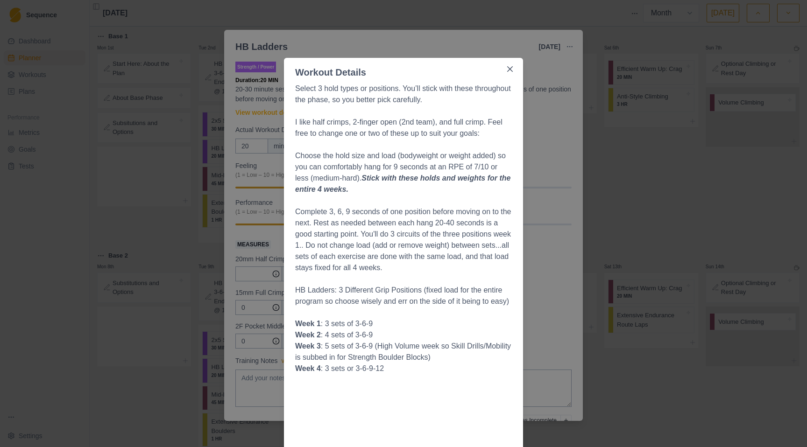
drag, startPoint x: 500, startPoint y: 64, endPoint x: 519, endPoint y: 73, distance: 20.9
click at [502, 64] on button "Close" at bounding box center [509, 69] width 15 height 15
